Goal: Task Accomplishment & Management: Manage account settings

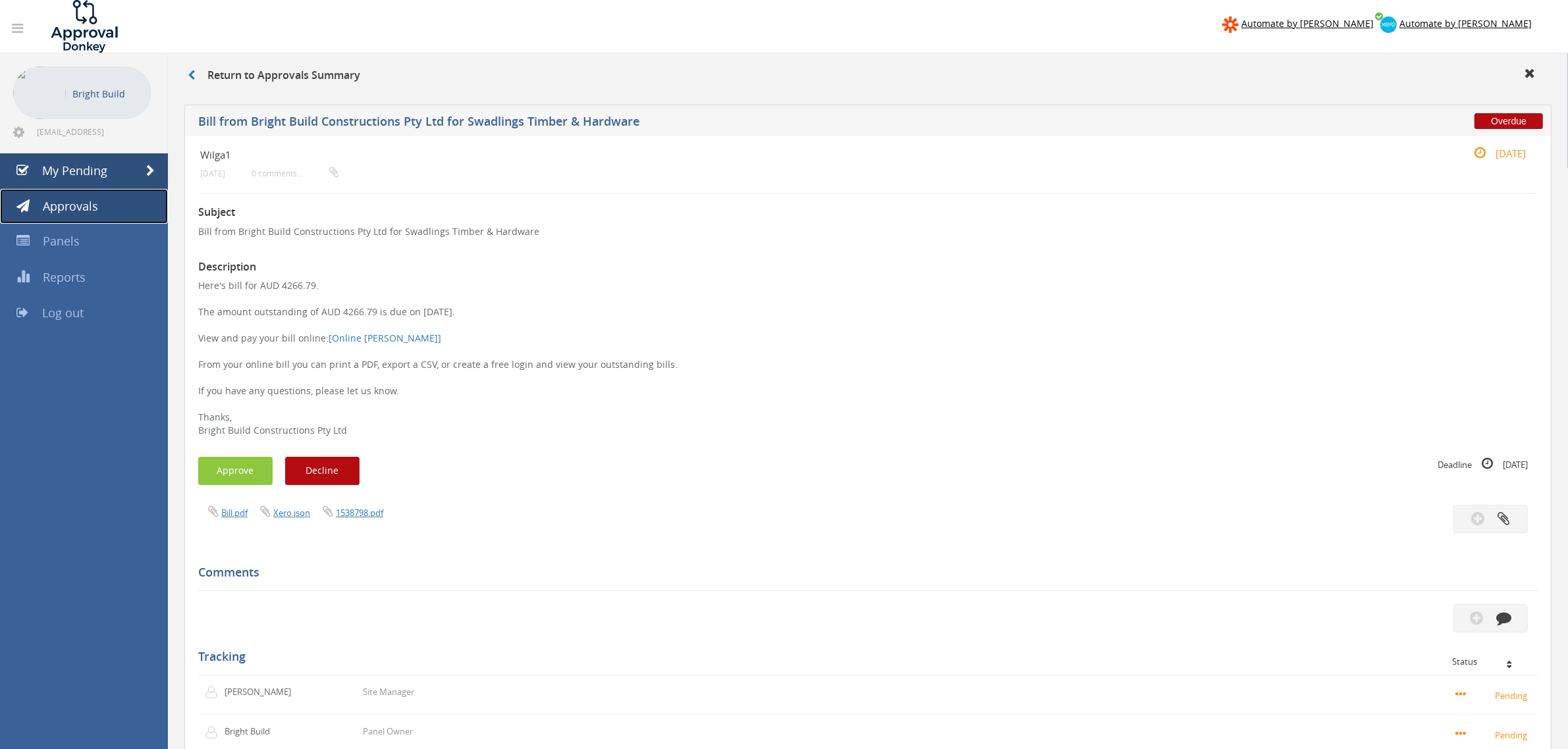
click at [87, 208] on span "Approvals" at bounding box center [71, 206] width 55 height 16
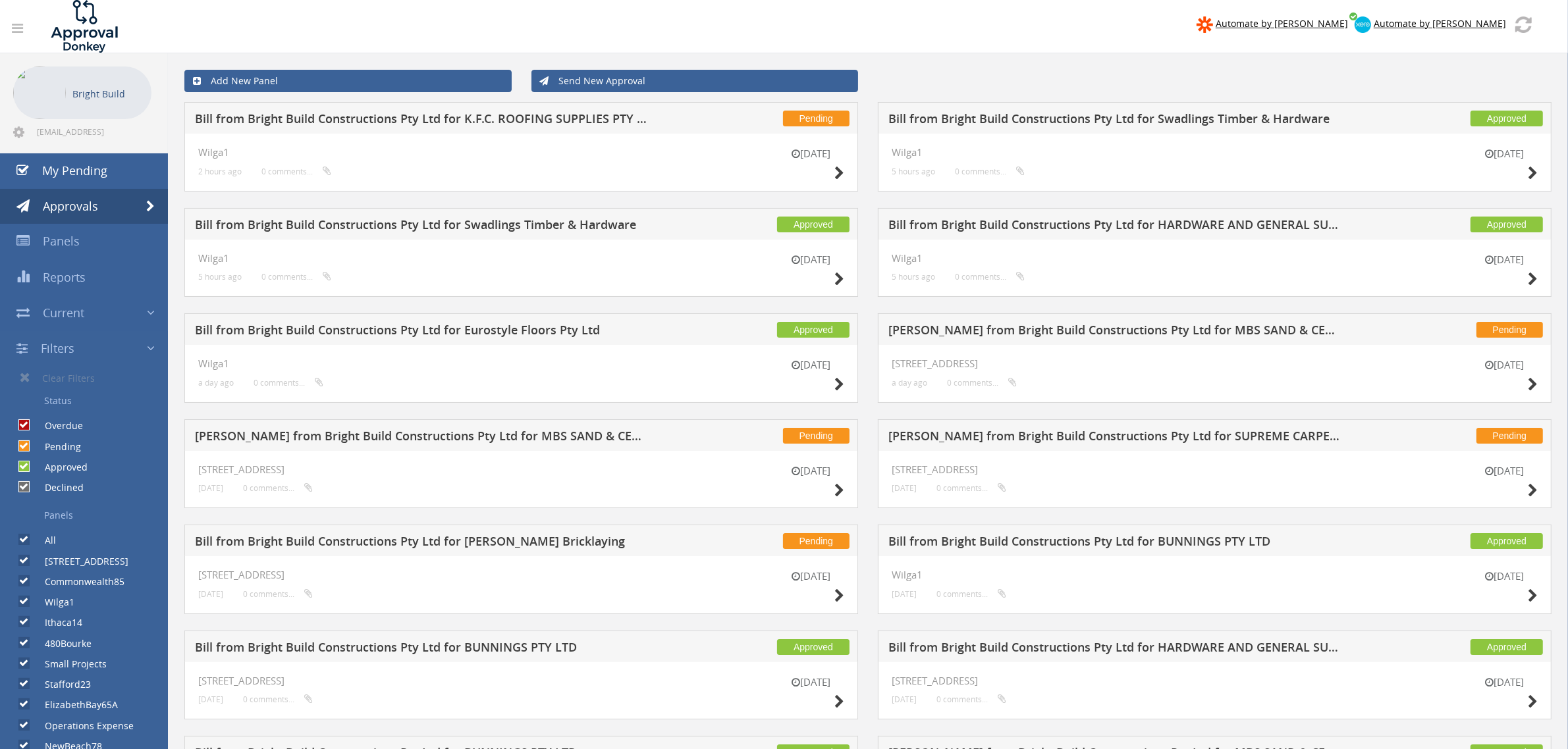
drag, startPoint x: 850, startPoint y: 165, endPoint x: 848, endPoint y: 173, distance: 8.2
click at [850, 170] on div "[DATE] Wilga1 2 hours ago 0 comments..." at bounding box center [521, 163] width 674 height 58
click at [836, 176] on icon at bounding box center [839, 173] width 10 height 14
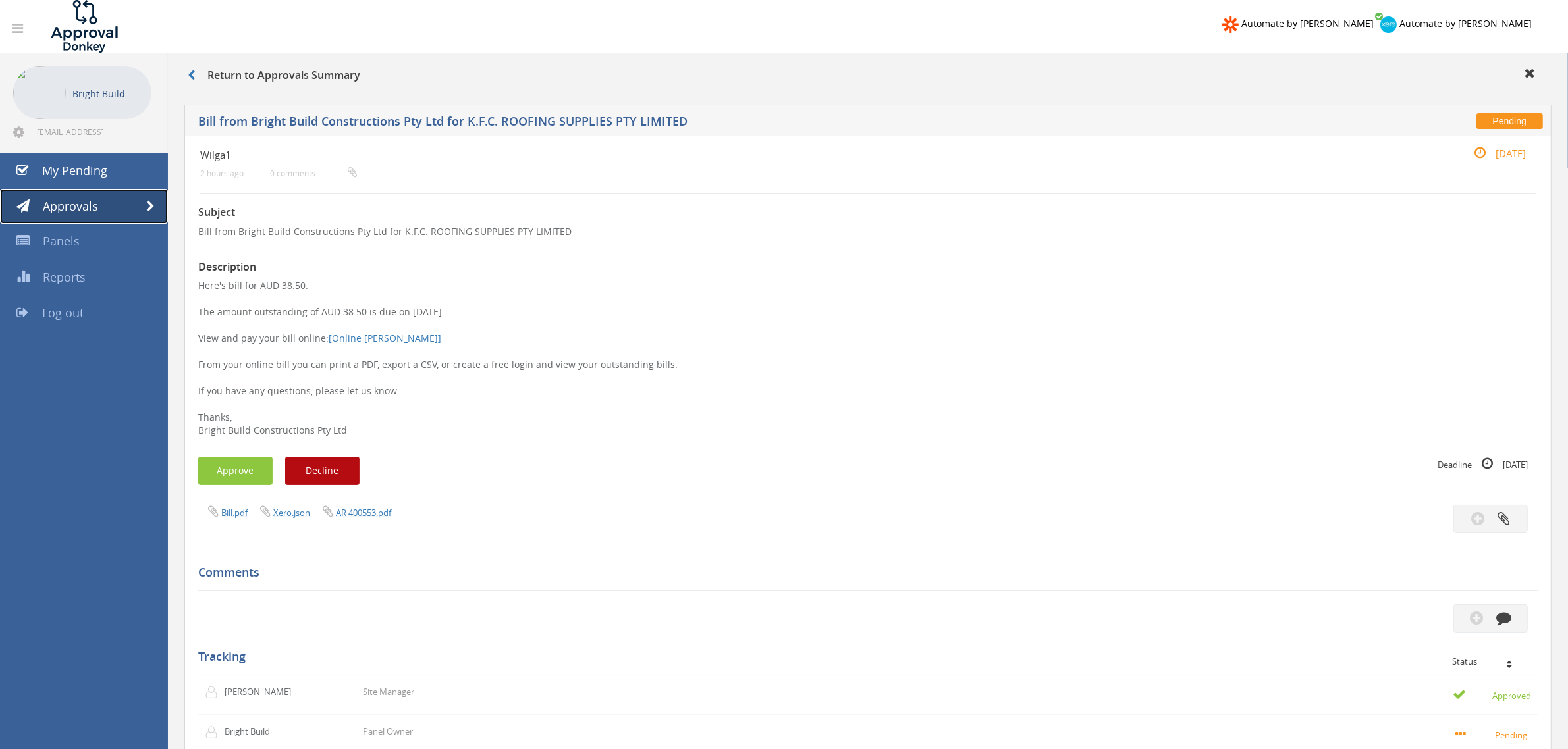
click at [76, 200] on span "Approvals" at bounding box center [71, 206] width 55 height 16
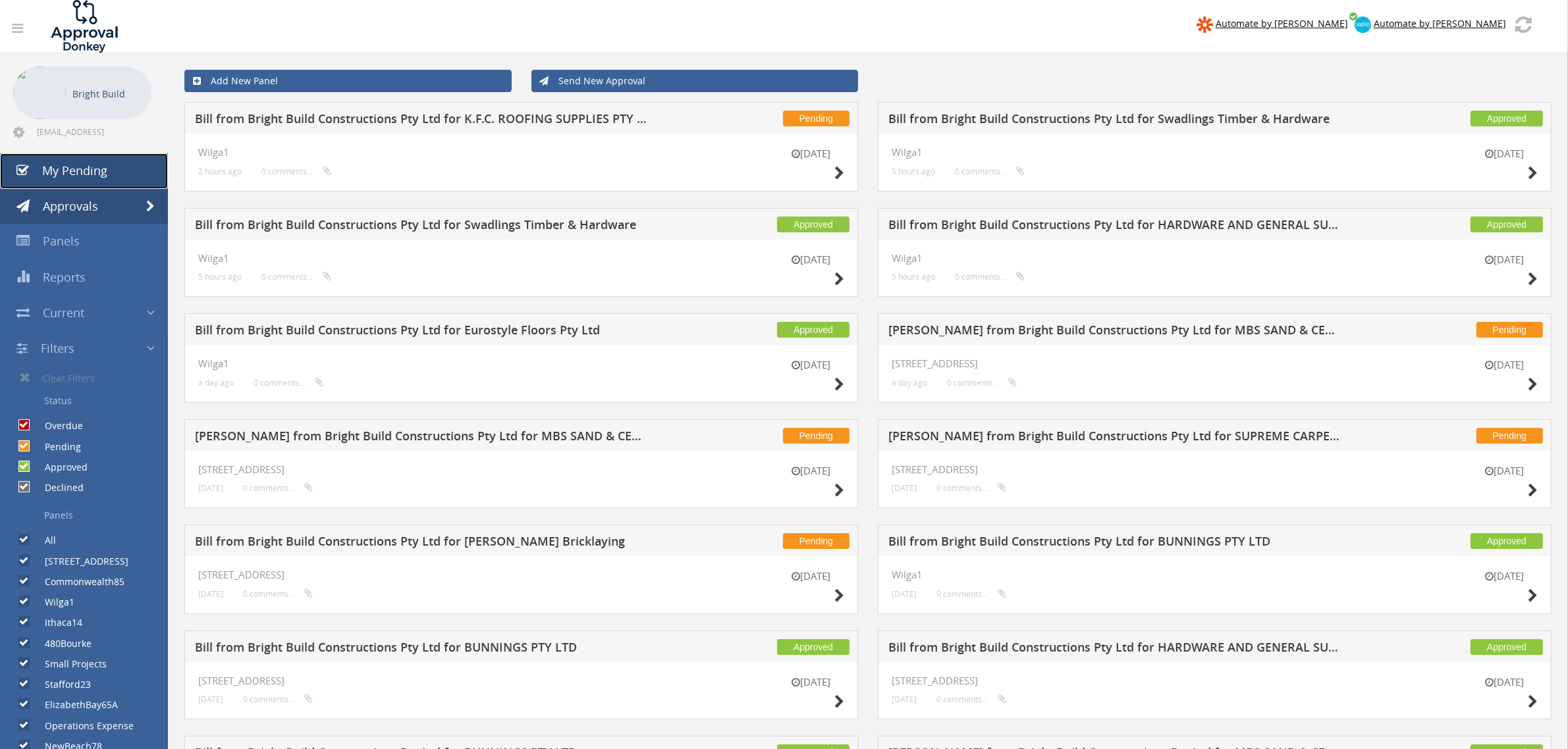
click at [80, 155] on link "My Pending" at bounding box center [84, 171] width 168 height 36
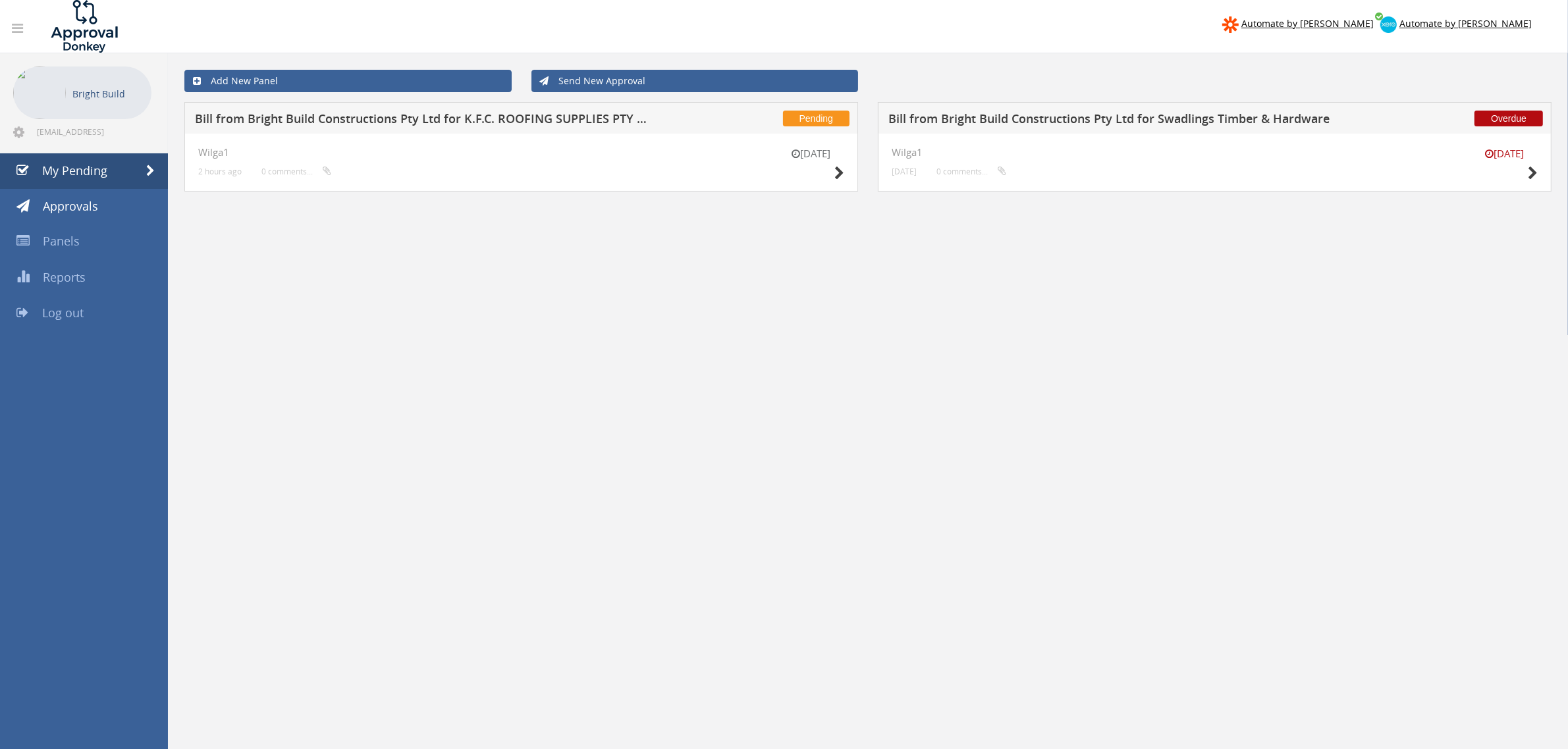
click at [831, 175] on div "[DATE]" at bounding box center [811, 165] width 66 height 38
click at [838, 173] on icon at bounding box center [839, 173] width 10 height 14
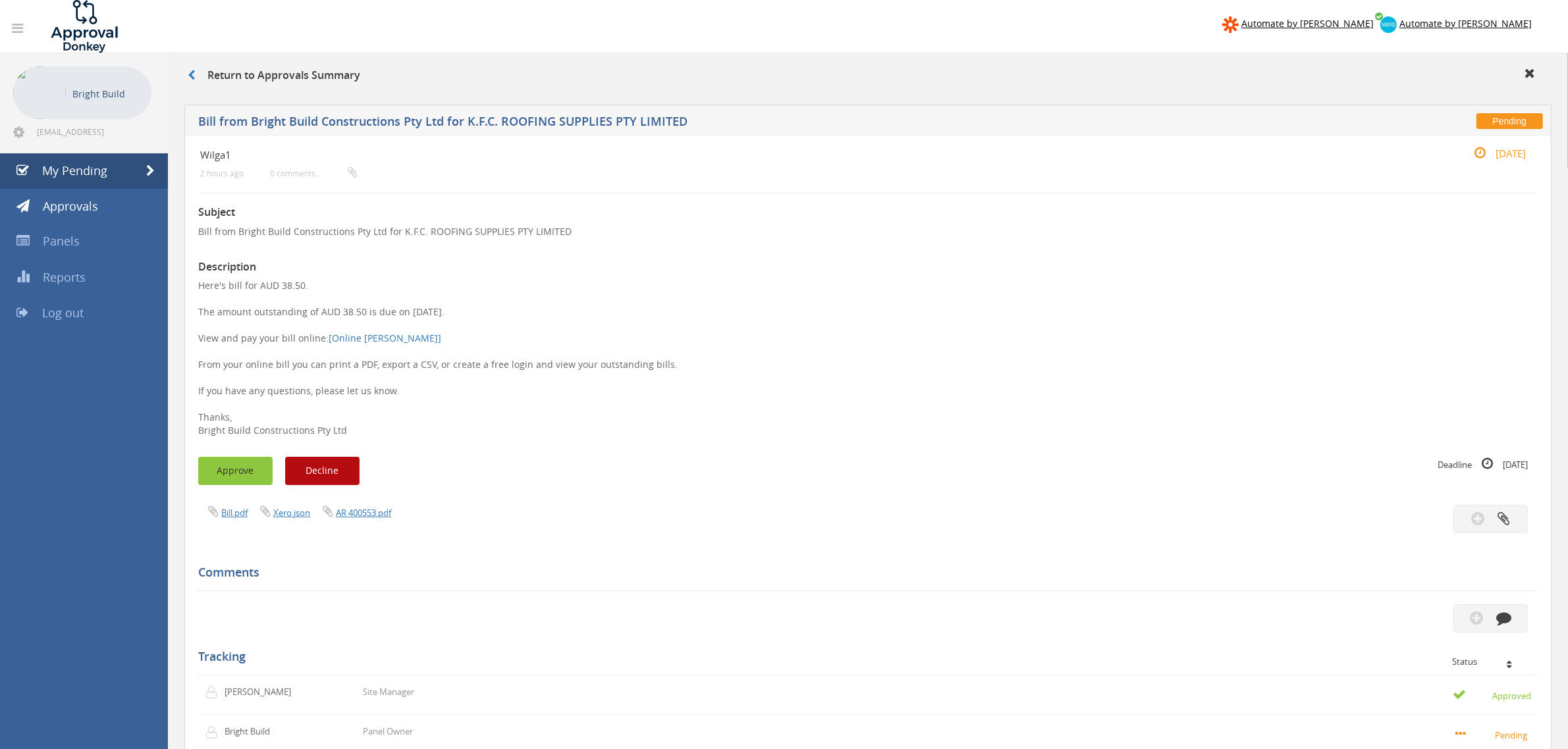
click at [229, 458] on button "Approve" at bounding box center [235, 471] width 74 height 28
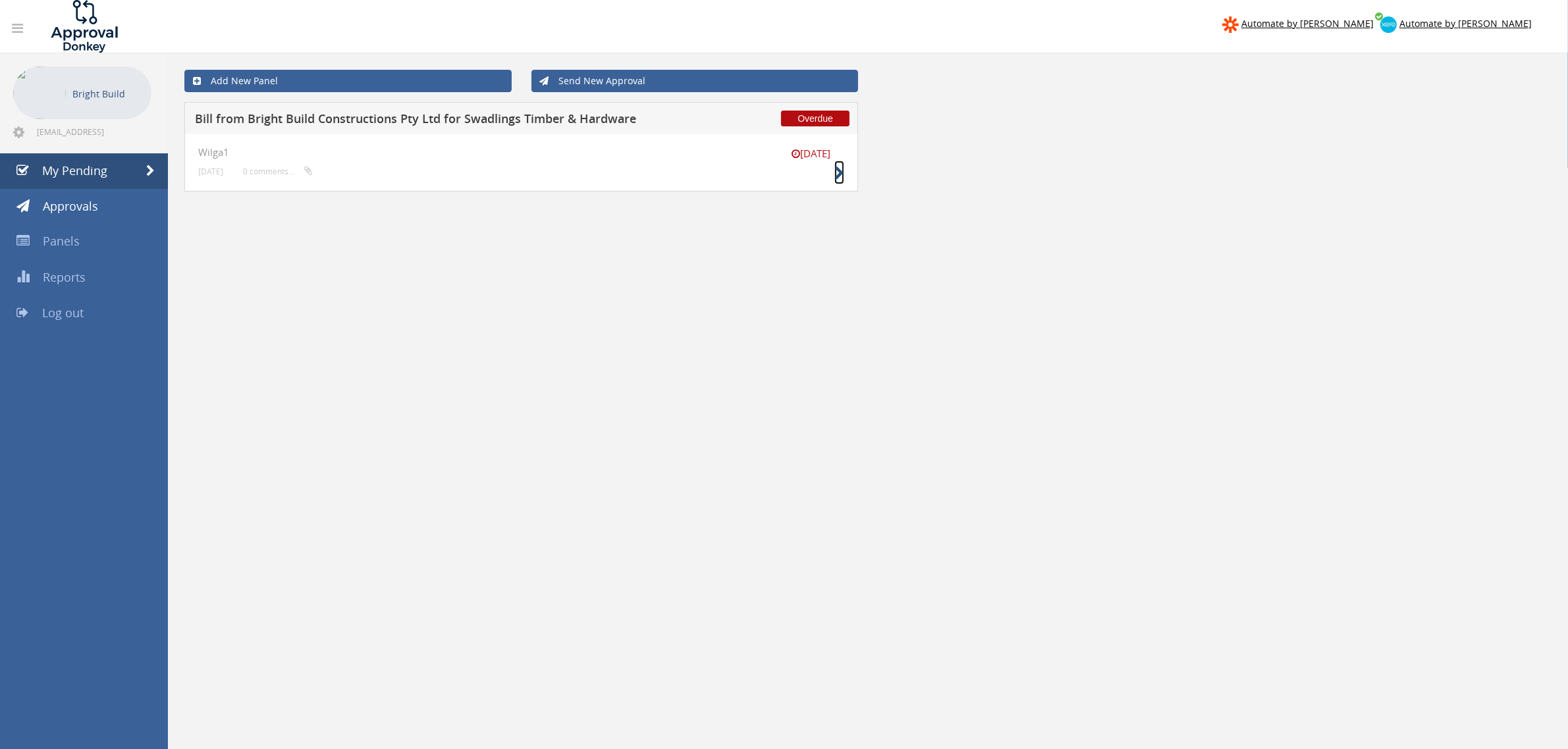
click at [838, 165] on small at bounding box center [839, 173] width 10 height 18
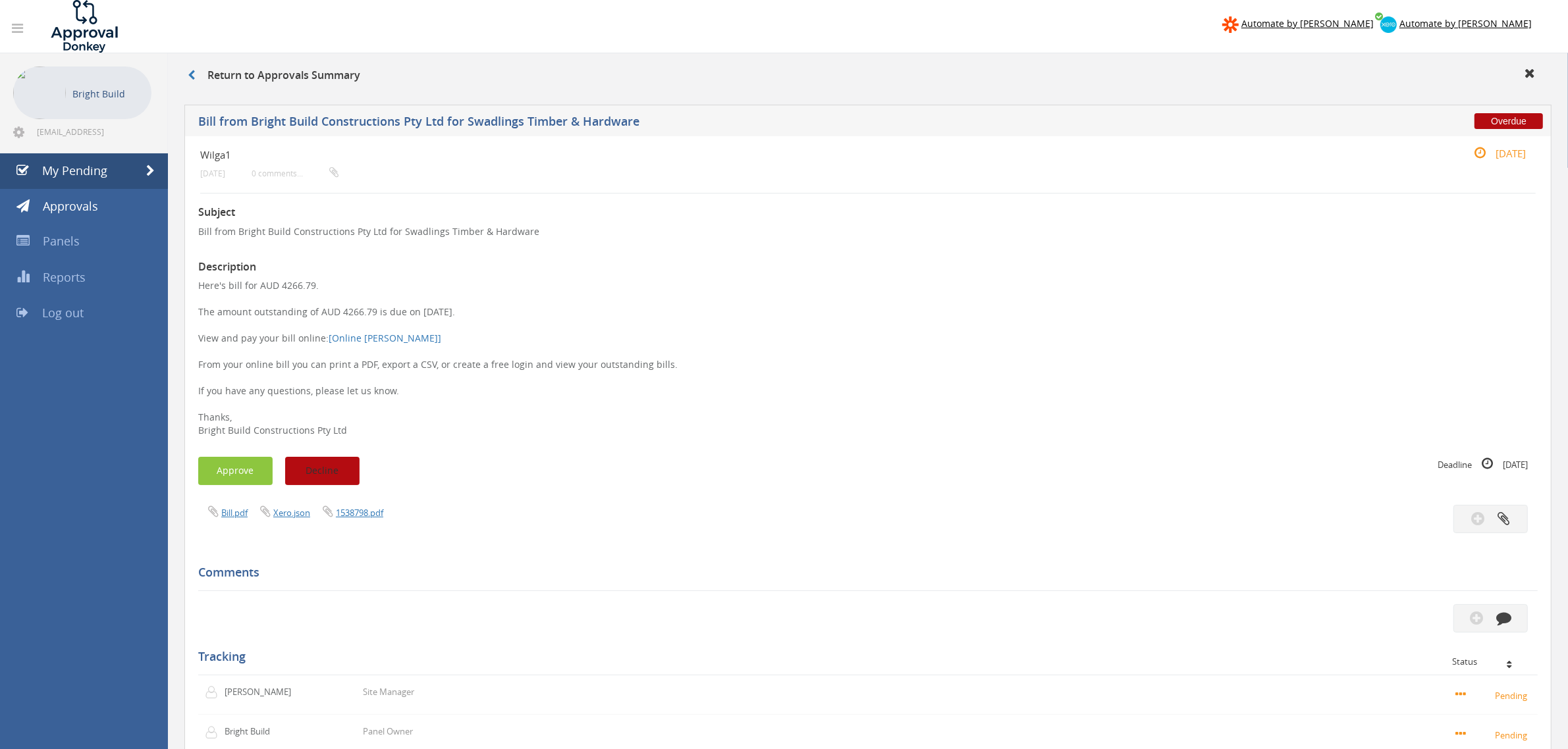
click at [339, 466] on button "Decline" at bounding box center [322, 471] width 74 height 28
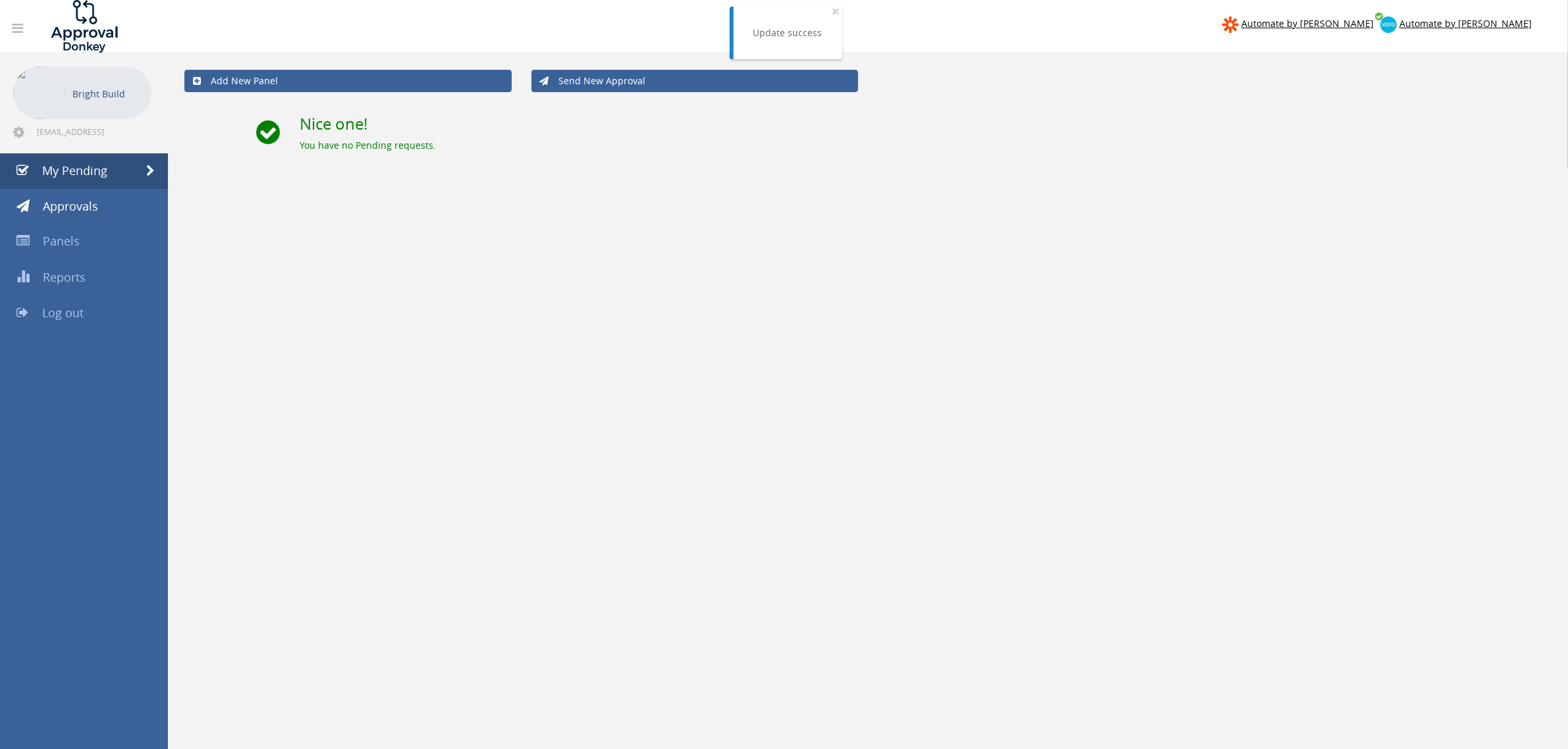
scroll to position [53, 0]
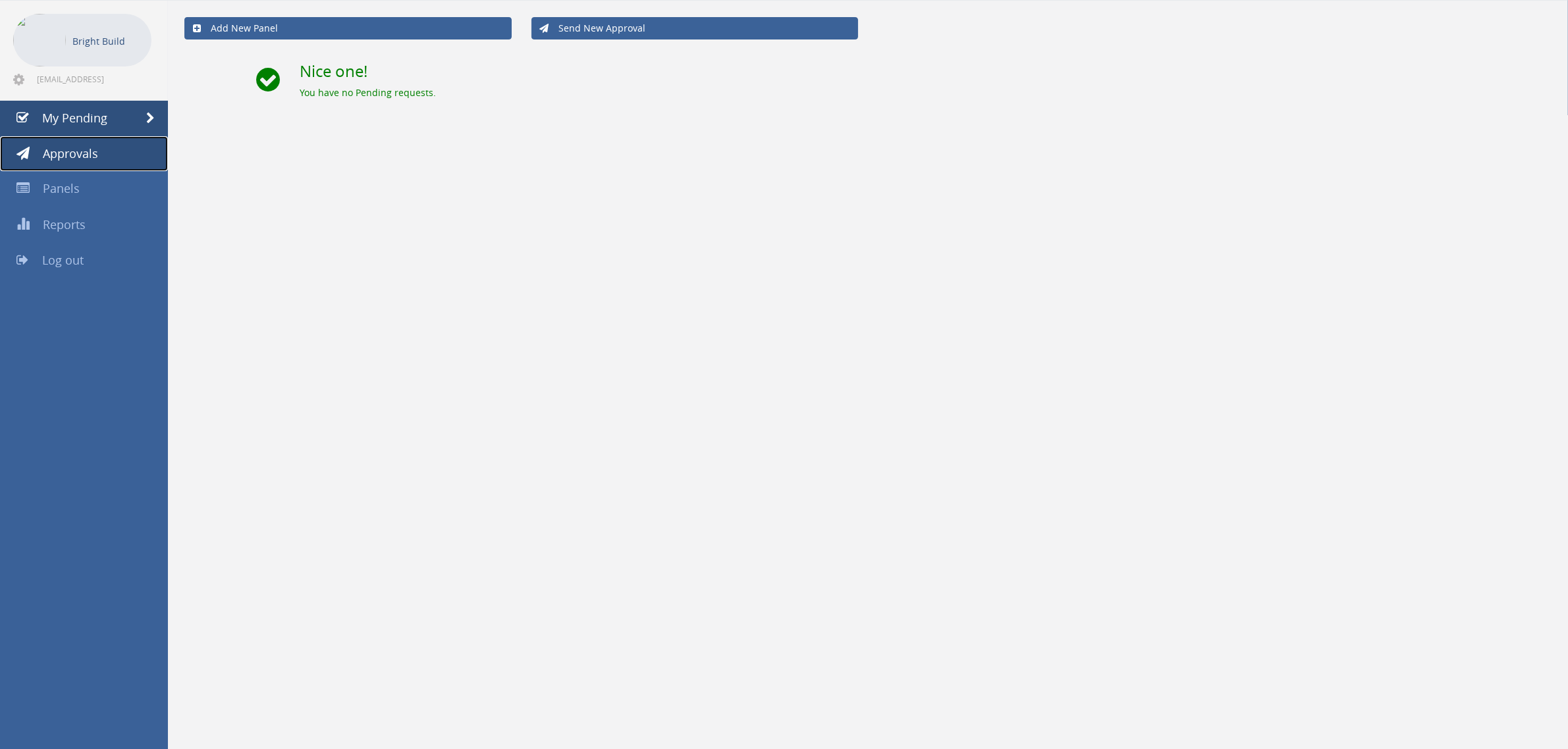
click at [97, 158] on link "Approvals" at bounding box center [84, 154] width 168 height 36
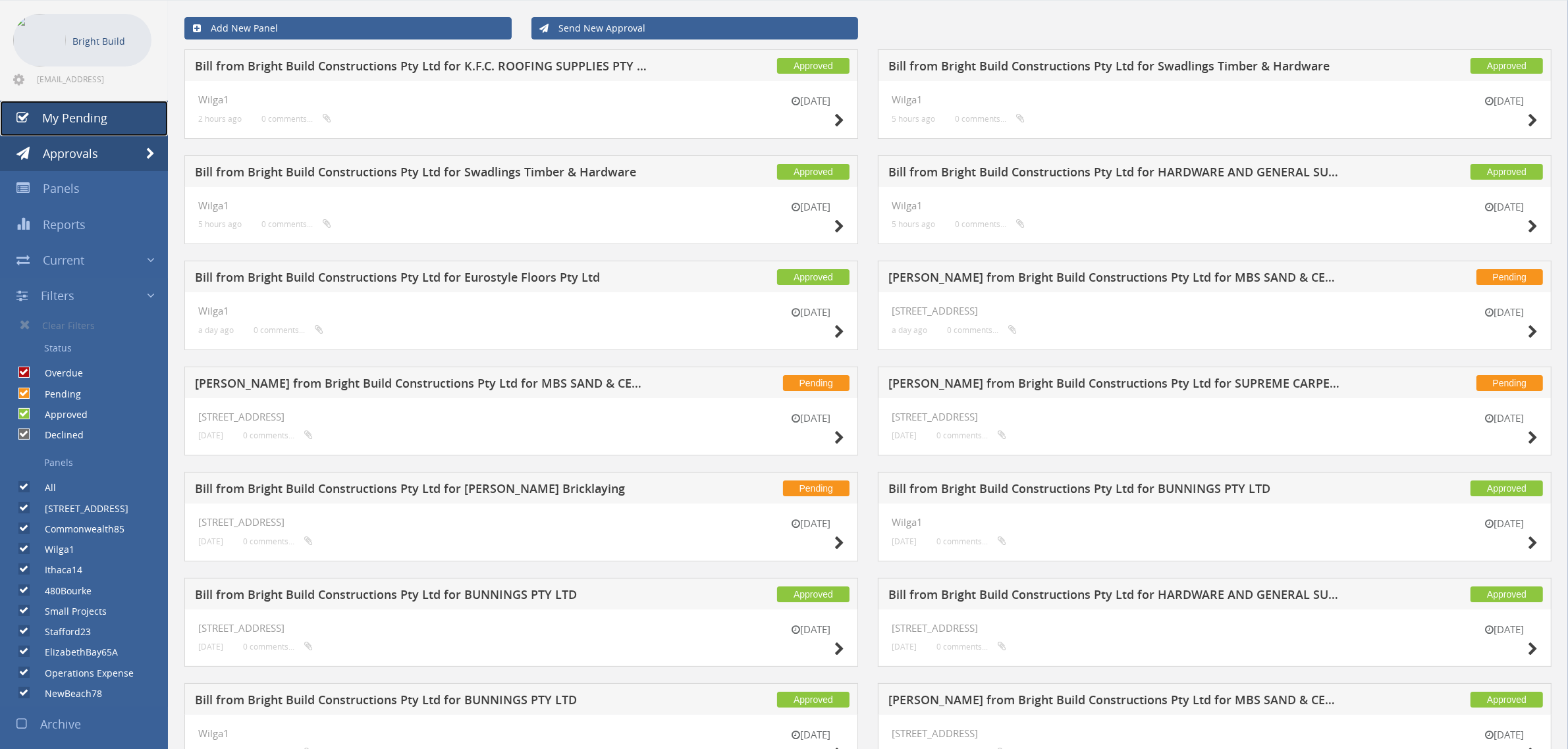
click at [109, 119] on link "My Pending" at bounding box center [84, 119] width 168 height 36
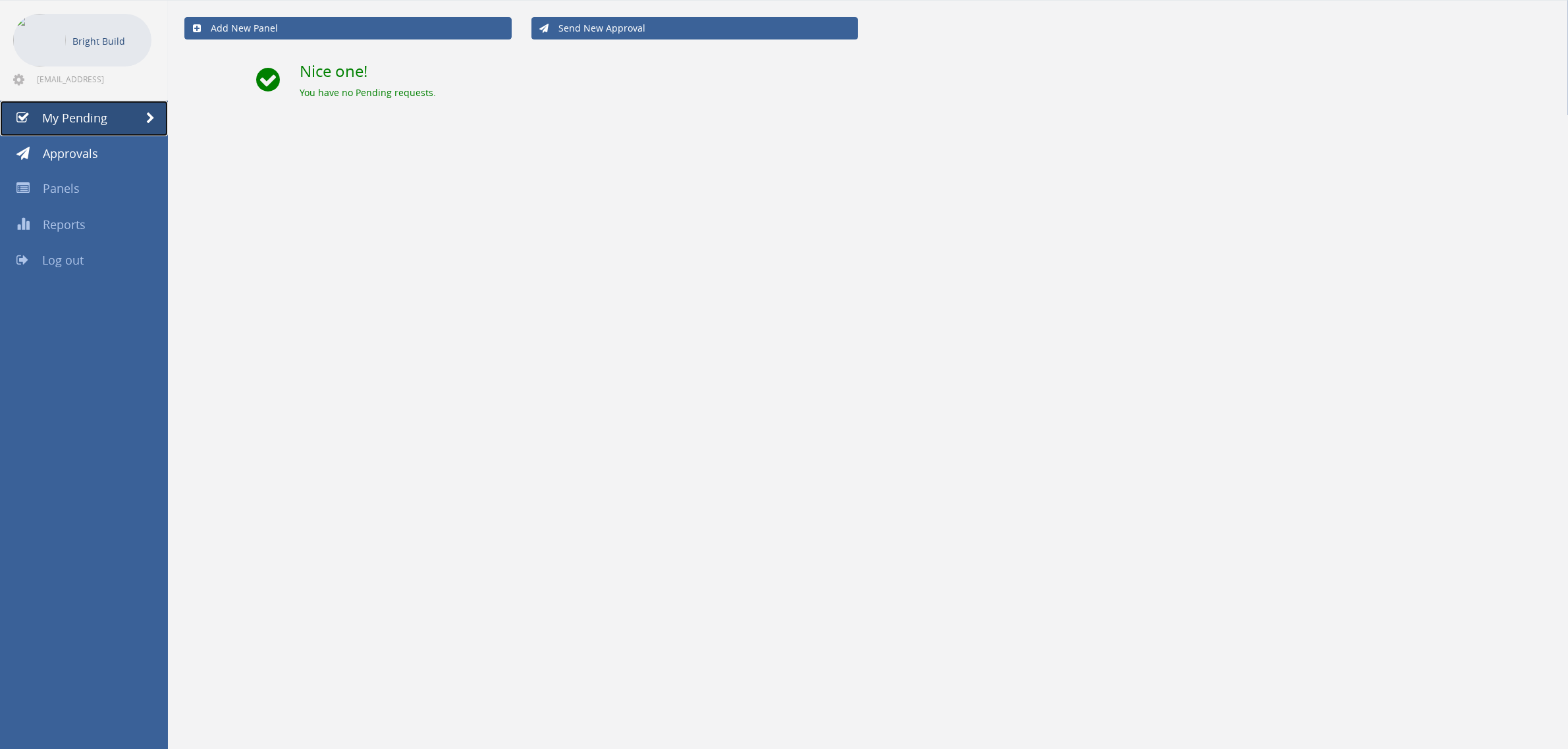
click at [105, 121] on span "My Pending" at bounding box center [74, 118] width 65 height 16
click at [107, 155] on link "Approvals" at bounding box center [84, 154] width 168 height 36
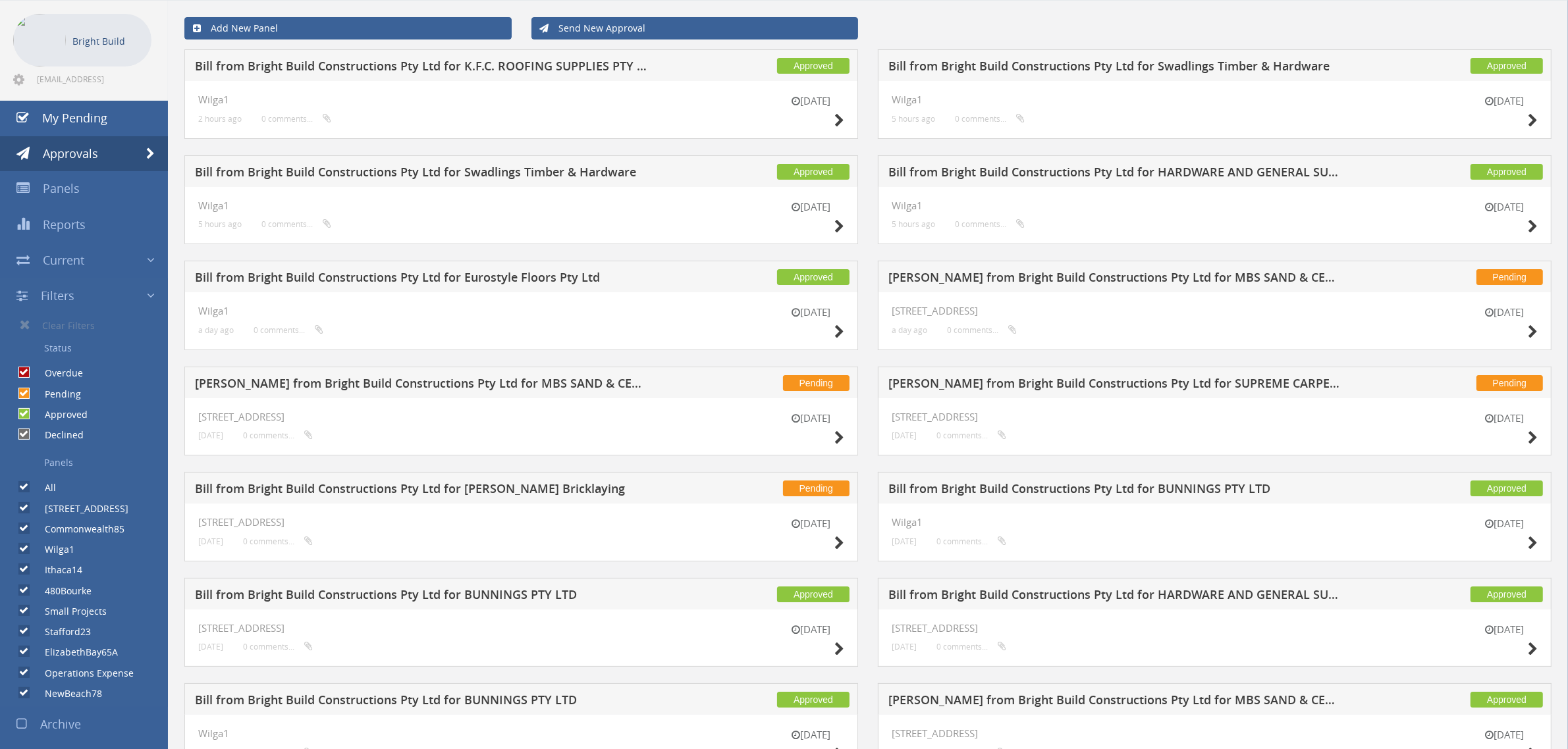
click at [87, 97] on li "Bright Build [EMAIL_ADDRESS][DOMAIN_NAME]" at bounding box center [84, 51] width 168 height 100
click at [74, 117] on span "My Pending" at bounding box center [74, 118] width 65 height 16
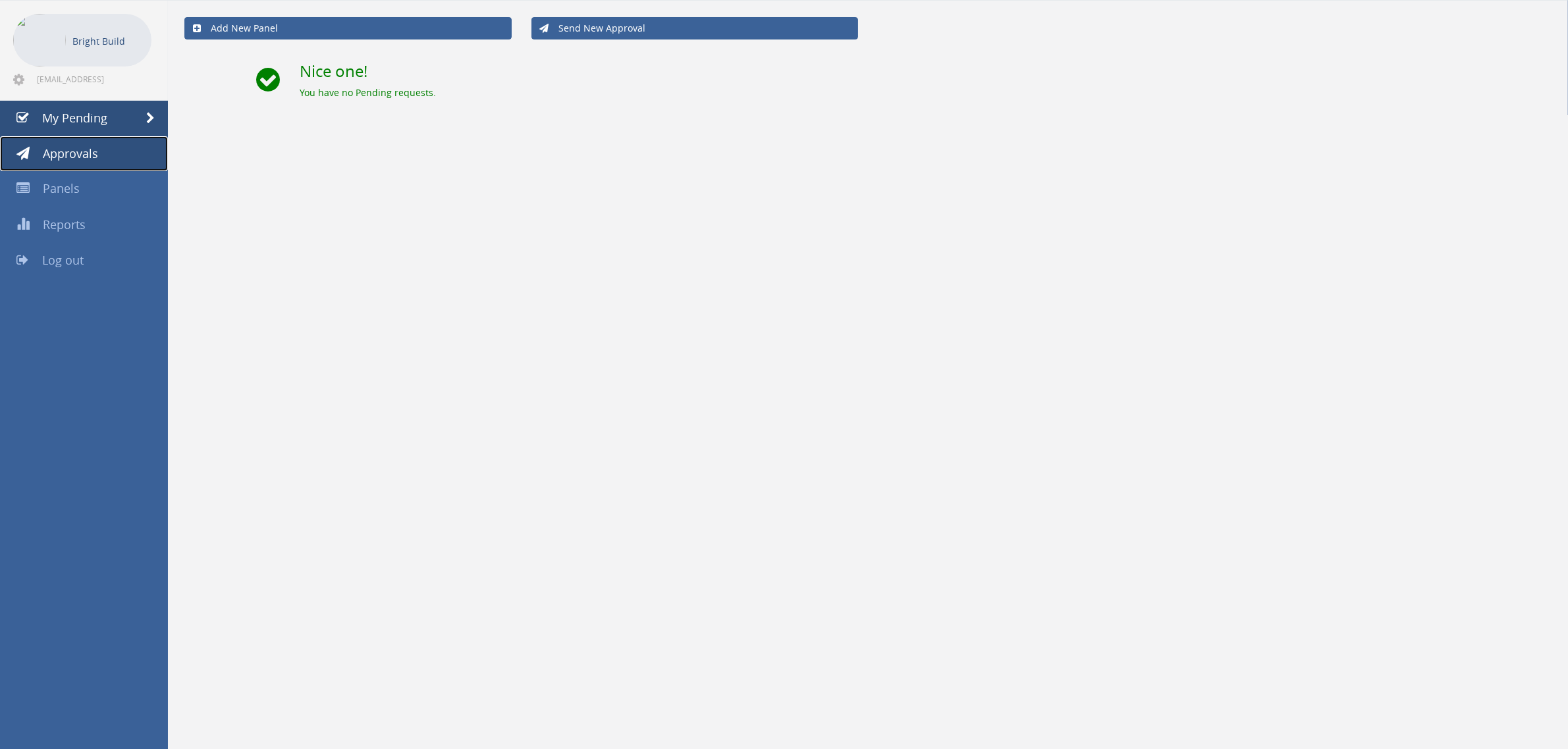
click at [99, 158] on link "Approvals" at bounding box center [84, 154] width 168 height 36
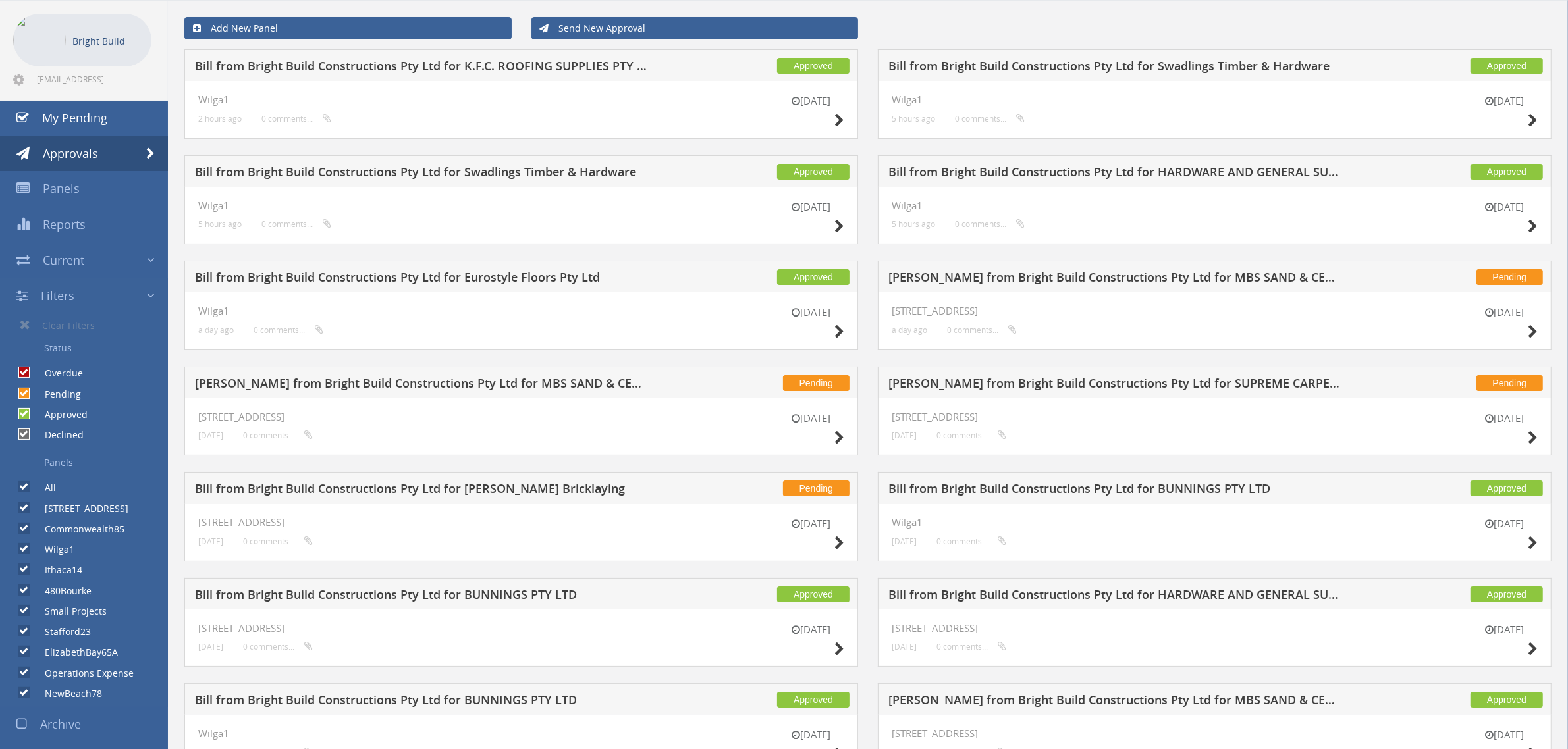
drag, startPoint x: 917, startPoint y: 24, endPoint x: 1029, endPoint y: 16, distance: 112.3
click at [944, 20] on div "Add New Panel Send New Approval" at bounding box center [868, 28] width 1387 height 42
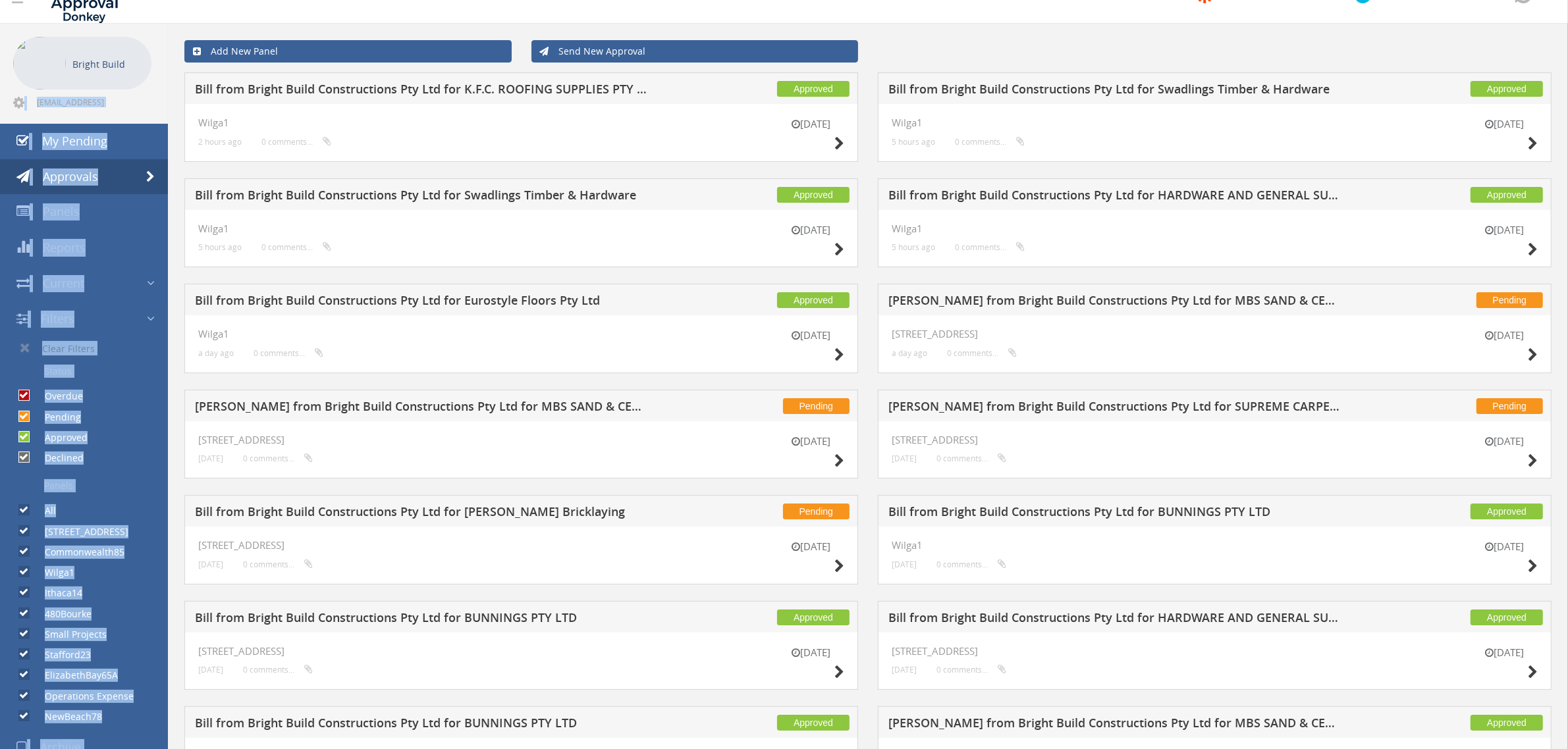
drag, startPoint x: 1062, startPoint y: 14, endPoint x: 142, endPoint y: 11, distance: 920.0
click at [144, 12] on div "Automate by [PERSON_NAME] Automate by [PERSON_NAME] Bright Build [EMAIL_ADDRESS…" at bounding box center [784, 721] width 1568 height 1502
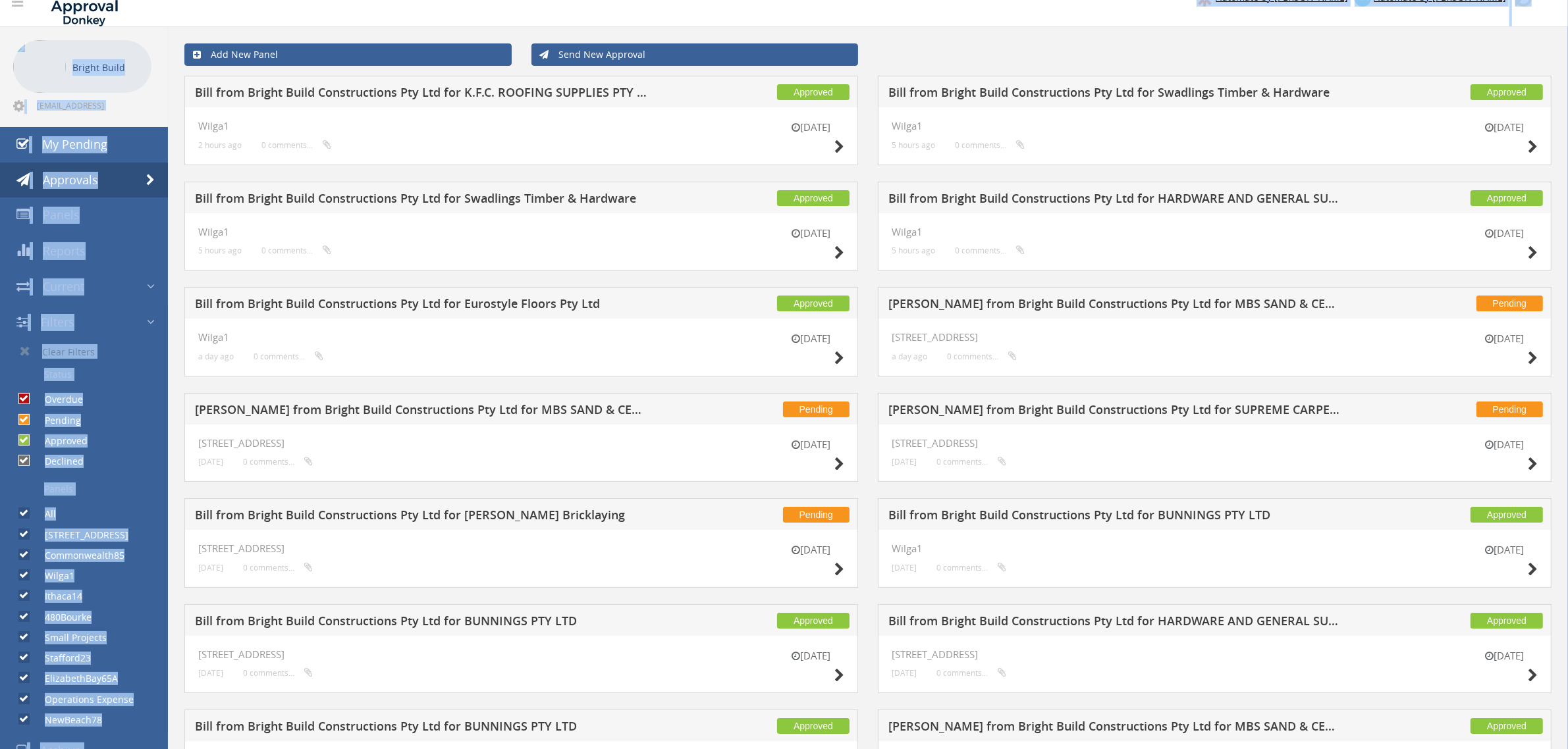
click at [1047, 42] on div "Add New Panel Send New Approval" at bounding box center [868, 55] width 1387 height 42
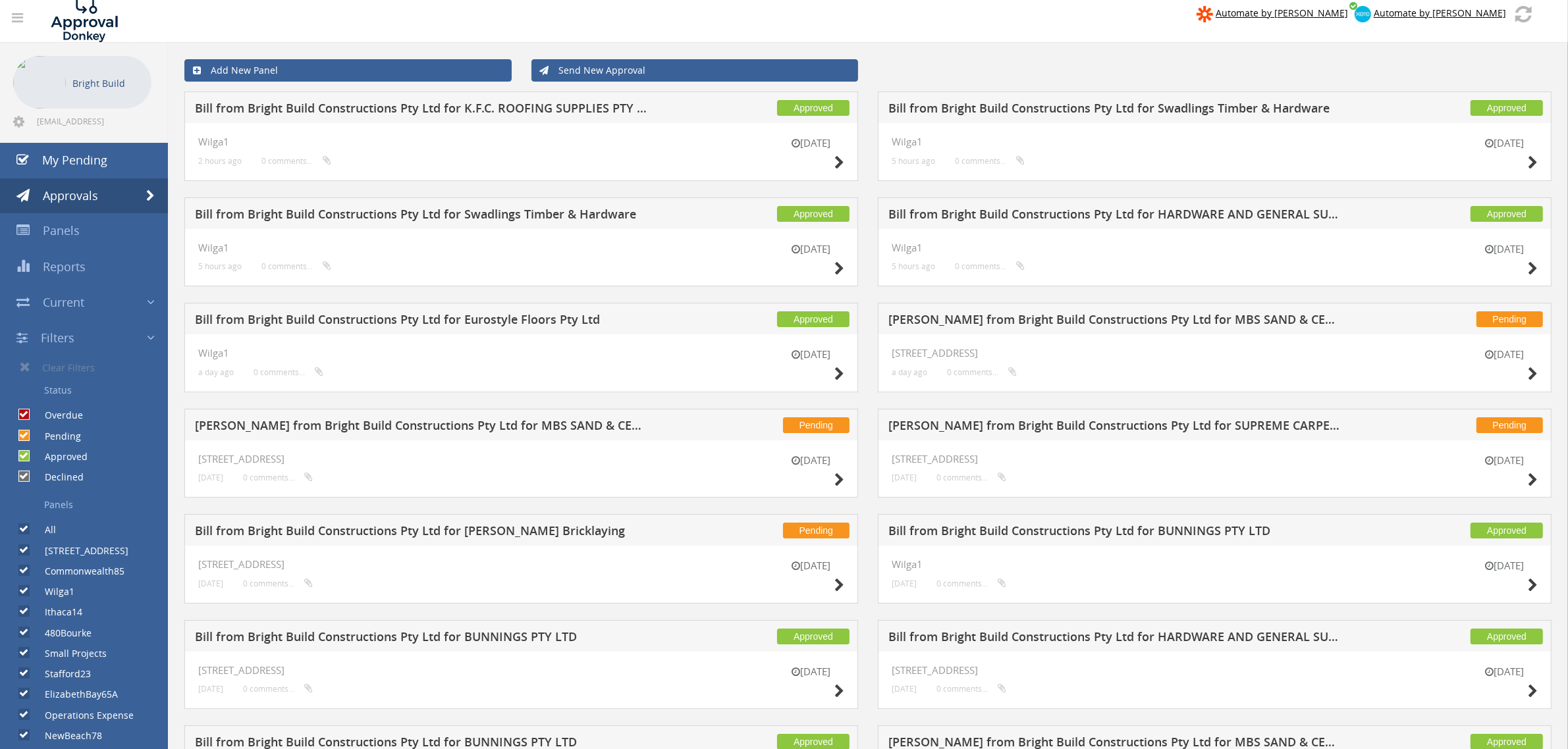
scroll to position [0, 0]
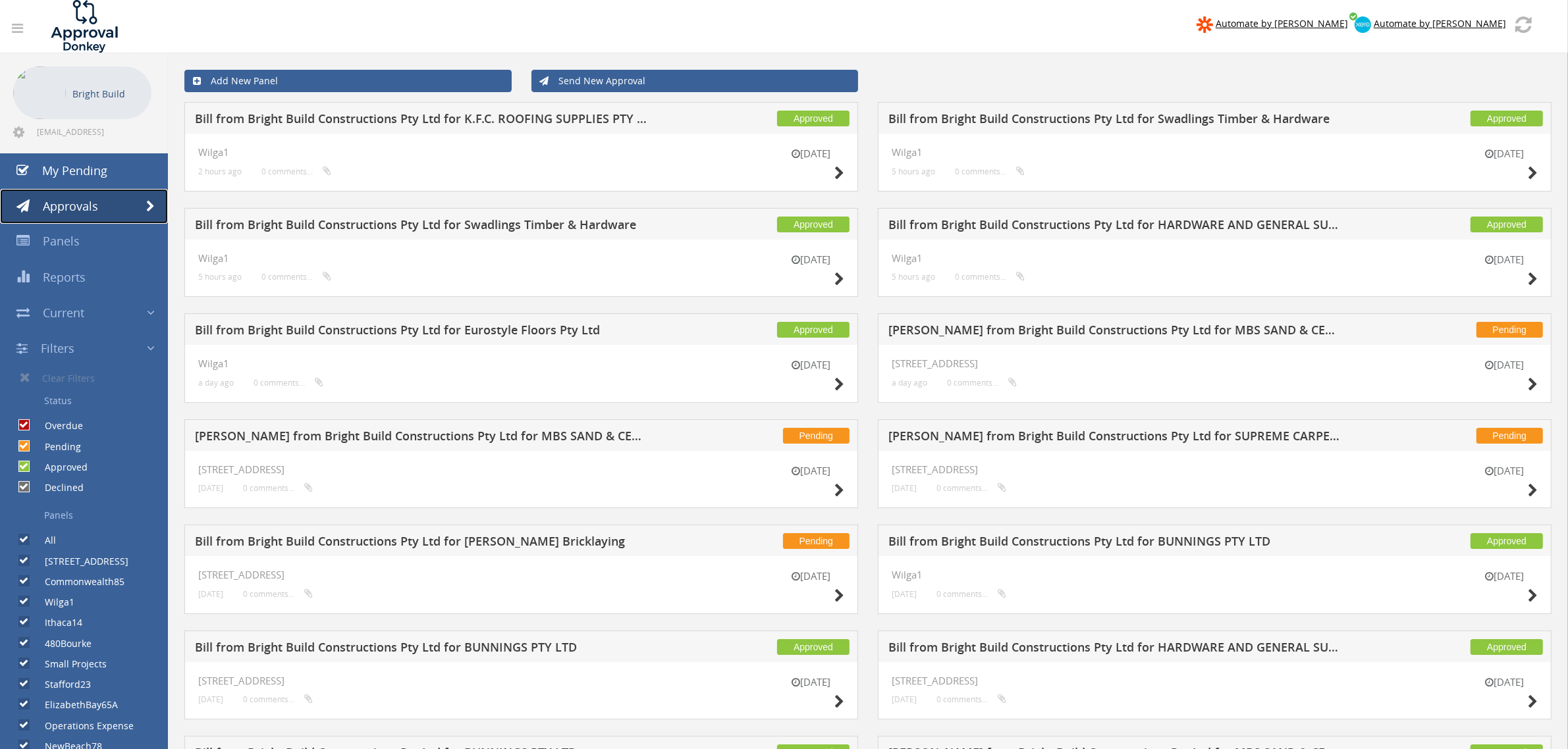
click at [73, 205] on span "Approvals" at bounding box center [71, 206] width 55 height 16
click at [98, 184] on link "My Pending" at bounding box center [84, 171] width 168 height 36
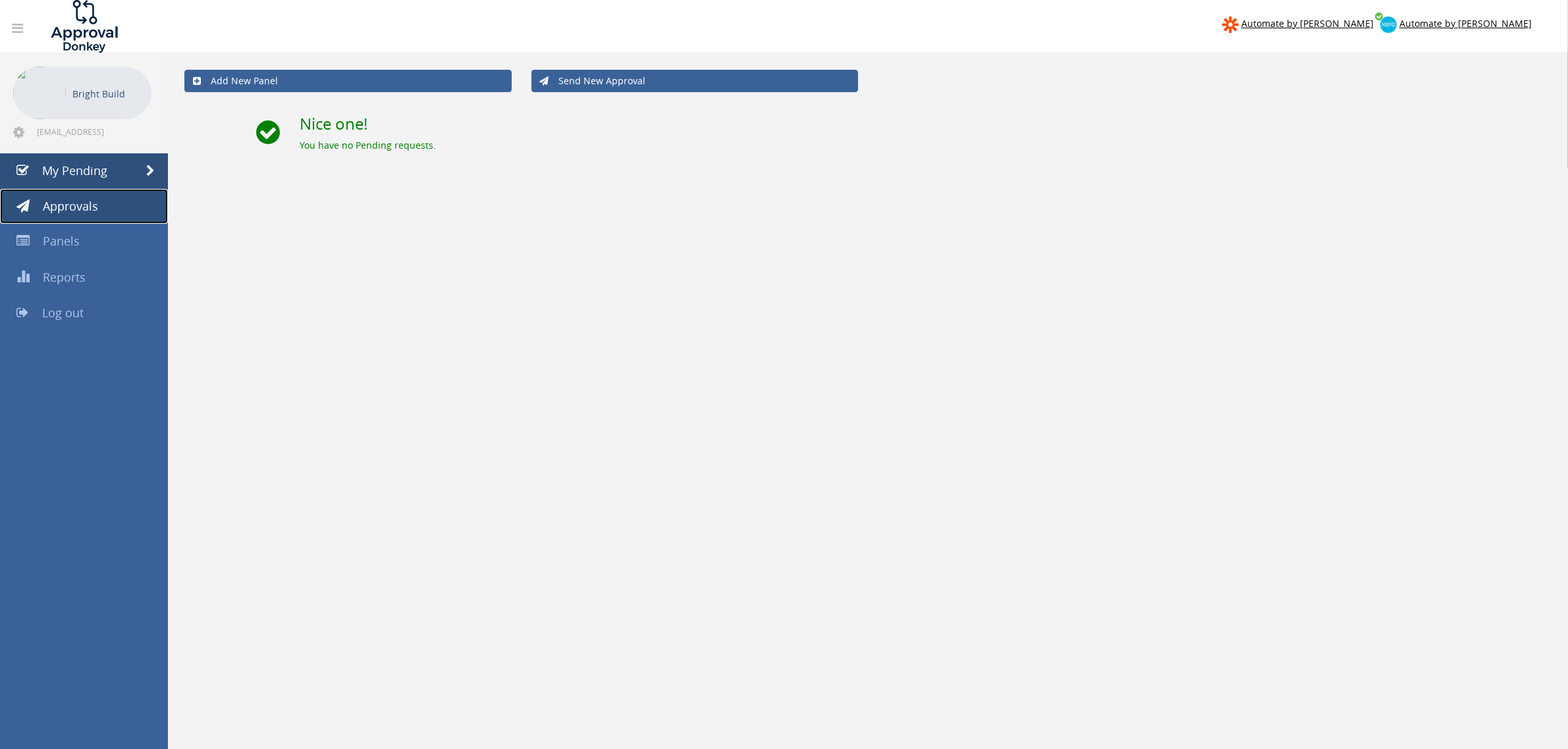
click at [63, 192] on link "Approvals" at bounding box center [84, 207] width 168 height 36
